Goal: Transaction & Acquisition: Purchase product/service

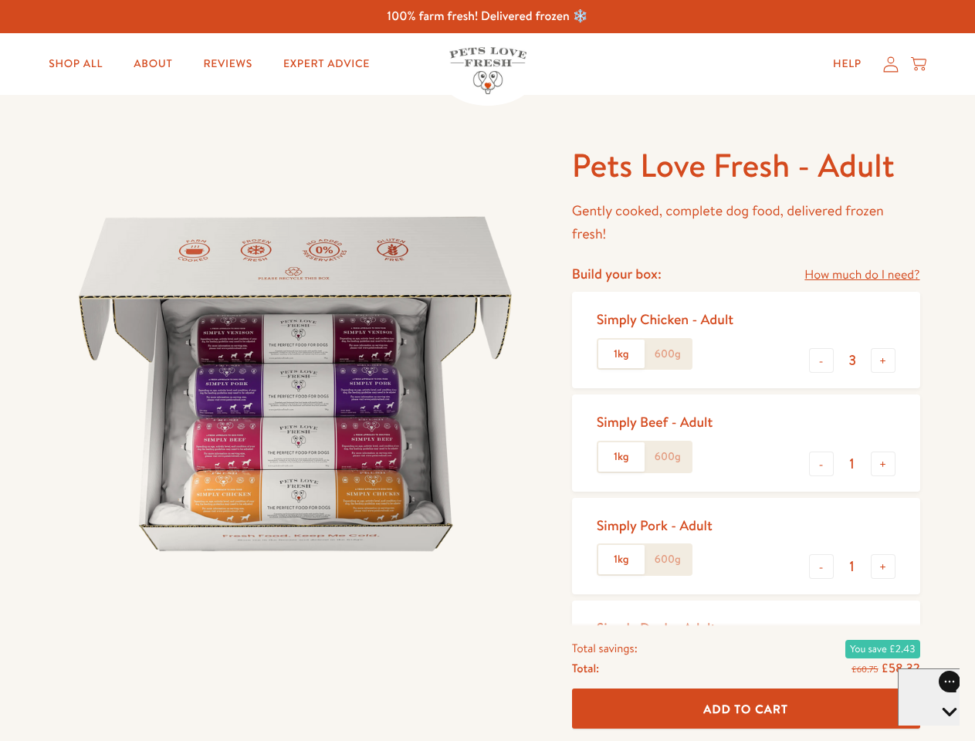
click at [487, 371] on img at bounding box center [296, 384] width 480 height 480
click at [862, 275] on link "How much do I need?" at bounding box center [862, 275] width 115 height 21
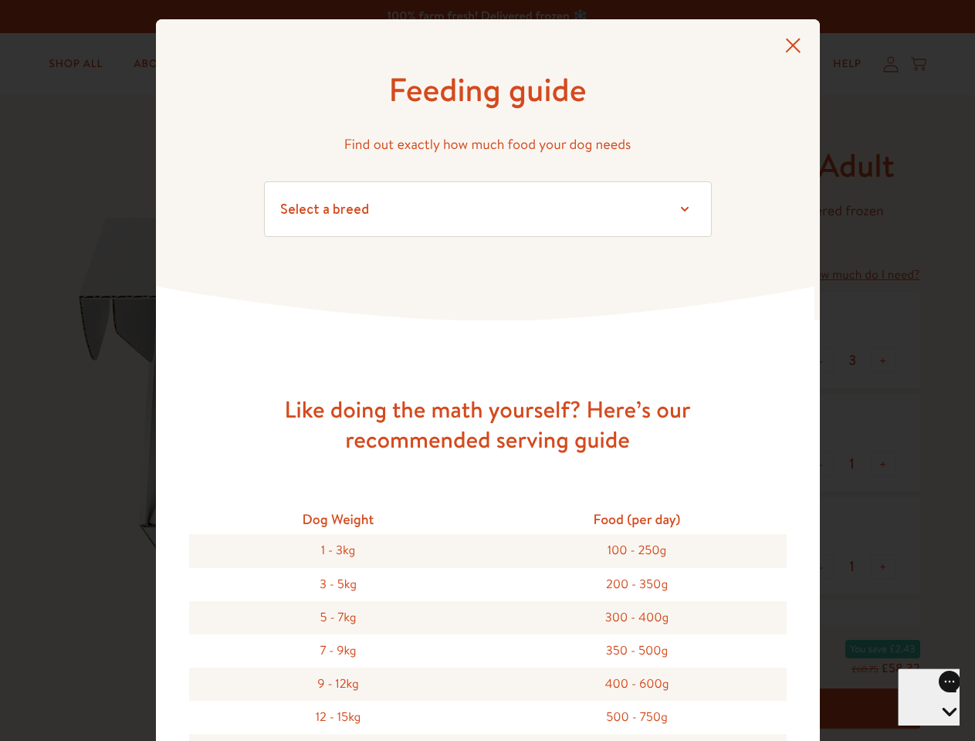
click at [822, 361] on div "Feeding guide Find out exactly how much food your dog needs Select a breed Affe…" at bounding box center [487, 370] width 975 height 741
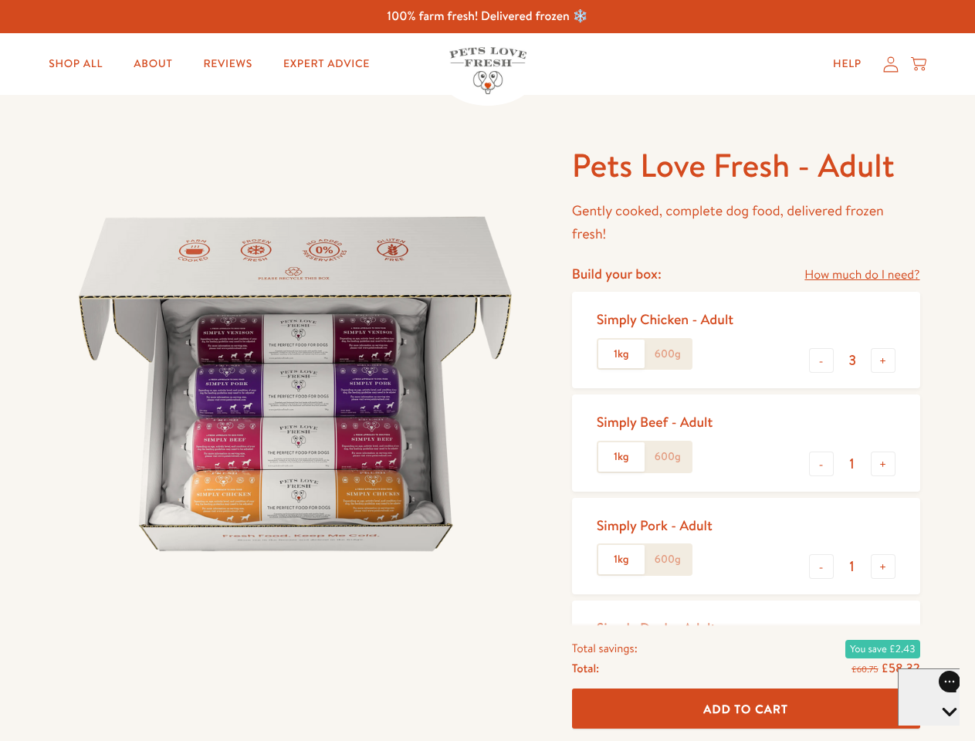
click at [883, 361] on button "+" at bounding box center [883, 360] width 25 height 25
type input "4"
click at [822, 464] on button "-" at bounding box center [821, 464] width 25 height 25
click at [883, 464] on button "+" at bounding box center [883, 464] width 25 height 25
type input "1"
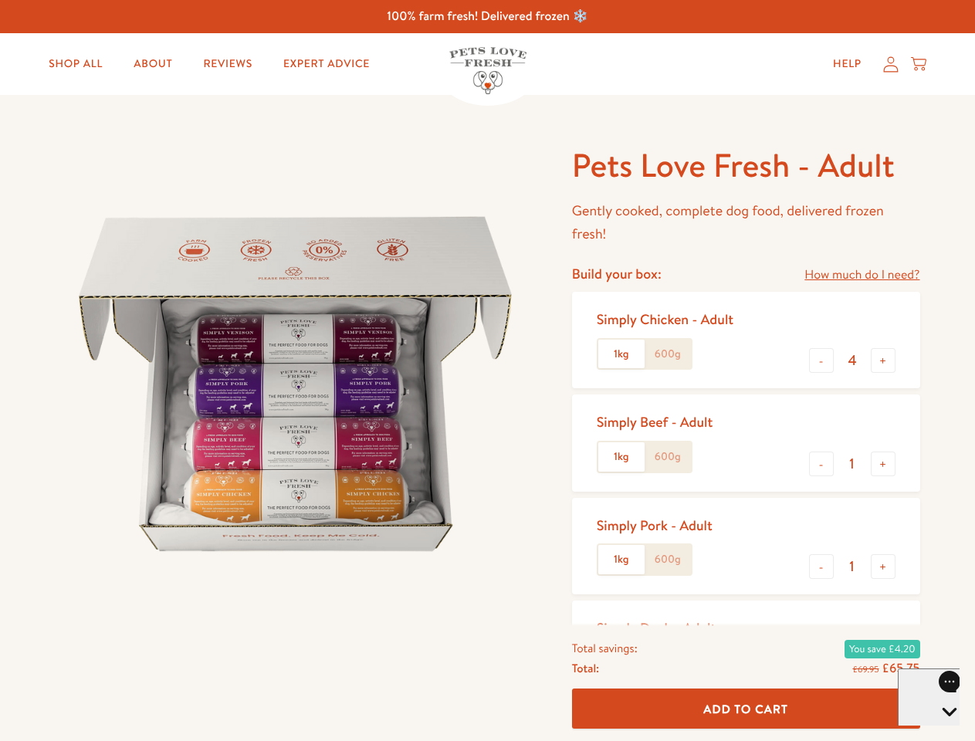
click at [822, 567] on button "-" at bounding box center [821, 566] width 25 height 25
click at [883, 567] on button "+" at bounding box center [883, 566] width 25 height 25
type input "1"
click at [746, 709] on span "Add To Cart" at bounding box center [746, 708] width 85 height 16
click at [942, 731] on icon "Open gorgias live chat" at bounding box center [949, 738] width 15 height 15
